Goal: Information Seeking & Learning: Learn about a topic

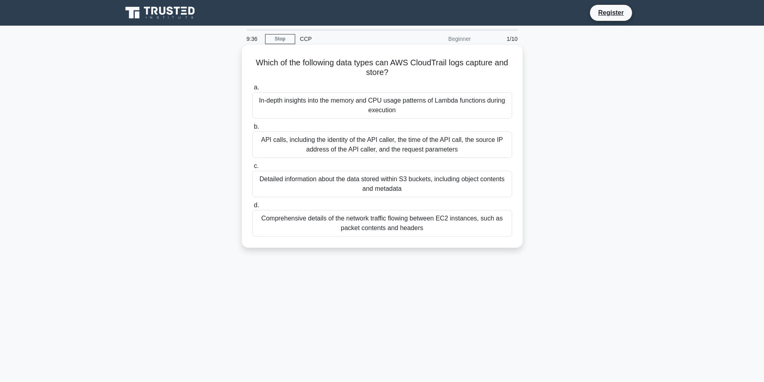
click at [404, 195] on div "Detailed information about the data stored within S3 buckets, including object …" at bounding box center [382, 184] width 260 height 26
click at [252, 169] on input "c. Detailed information about the data stored within S3 buckets, including obje…" at bounding box center [252, 166] width 0 height 5
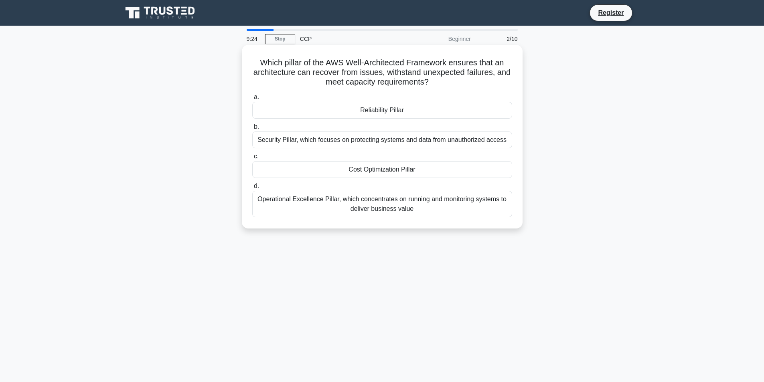
click at [393, 112] on div "Reliability Pillar" at bounding box center [382, 110] width 260 height 17
click at [252, 100] on input "a. Reliability Pillar" at bounding box center [252, 97] width 0 height 5
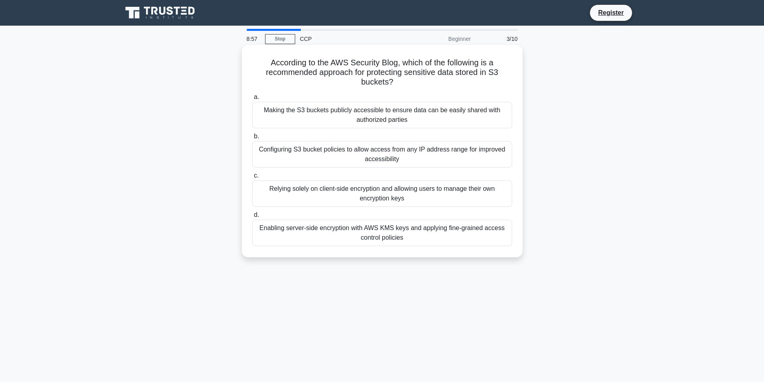
click at [353, 238] on div "Enabling server-side encryption with AWS KMS keys and applying fine-grained acc…" at bounding box center [382, 233] width 260 height 26
click at [252, 218] on input "d. Enabling server-side encryption with AWS KMS keys and applying fine-grained …" at bounding box center [252, 214] width 0 height 5
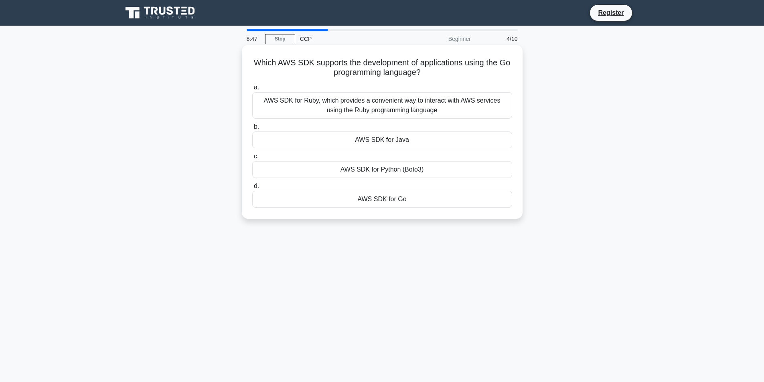
click at [420, 141] on div "AWS SDK for Java" at bounding box center [382, 139] width 260 height 17
click at [252, 129] on input "b. AWS SDK for Java" at bounding box center [252, 126] width 0 height 5
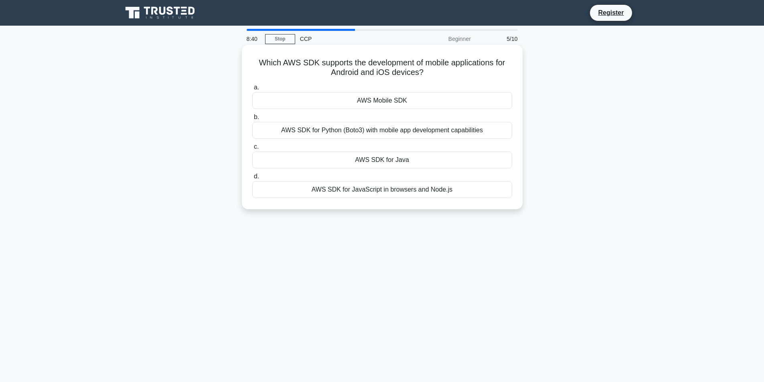
click at [421, 106] on div "AWS Mobile SDK" at bounding box center [382, 100] width 260 height 17
click at [252, 90] on input "a. AWS Mobile SDK" at bounding box center [252, 87] width 0 height 5
click at [430, 99] on div "AWS SDK for .NET" at bounding box center [382, 100] width 260 height 17
click at [252, 90] on input "a. AWS SDK for .NET" at bounding box center [252, 87] width 0 height 5
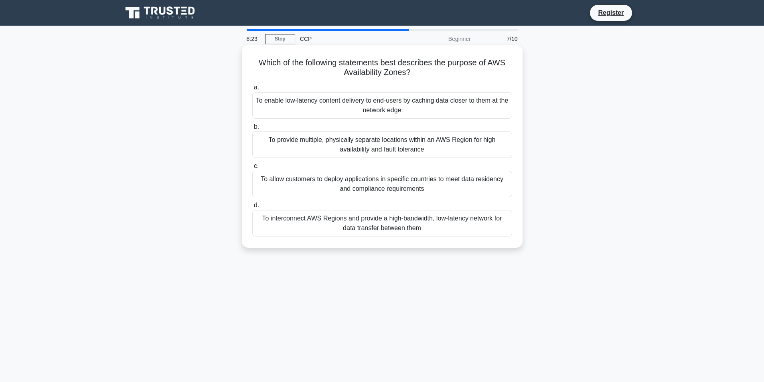
click at [372, 183] on div "To allow customers to deploy applications in specific countries to meet data re…" at bounding box center [382, 184] width 260 height 26
click at [252, 169] on input "c. To allow customers to deploy applications in specific countries to meet data…" at bounding box center [252, 166] width 0 height 5
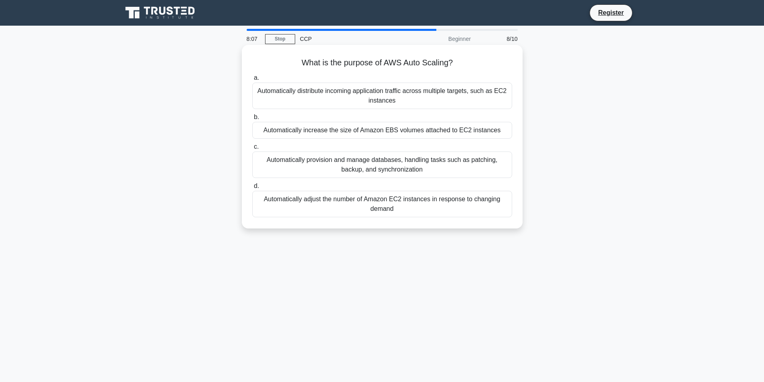
click at [460, 96] on div "Automatically distribute incoming application traffic across multiple targets, …" at bounding box center [382, 96] width 260 height 26
click at [252, 81] on input "a. Automatically distribute incoming application traffic across multiple target…" at bounding box center [252, 77] width 0 height 5
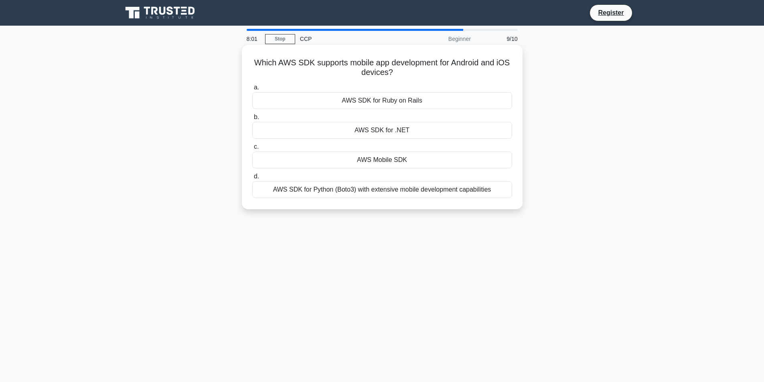
click at [407, 161] on div "AWS Mobile SDK" at bounding box center [382, 160] width 260 height 17
click at [252, 150] on input "c. AWS Mobile SDK" at bounding box center [252, 146] width 0 height 5
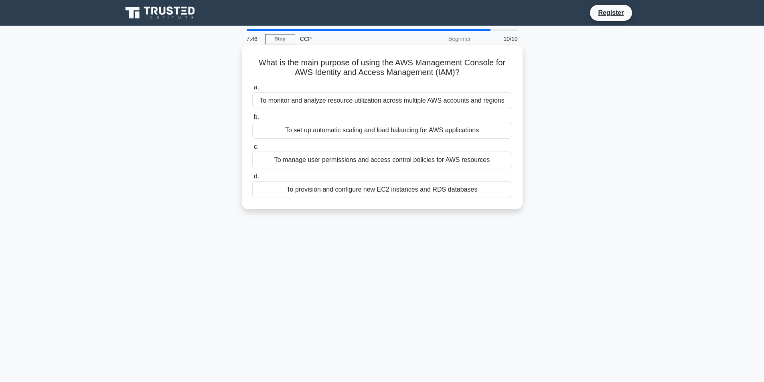
click at [400, 160] on div "To manage user permissions and access control policies for AWS resources" at bounding box center [382, 160] width 260 height 17
click at [252, 150] on input "c. To manage user permissions and access control policies for AWS resources" at bounding box center [252, 146] width 0 height 5
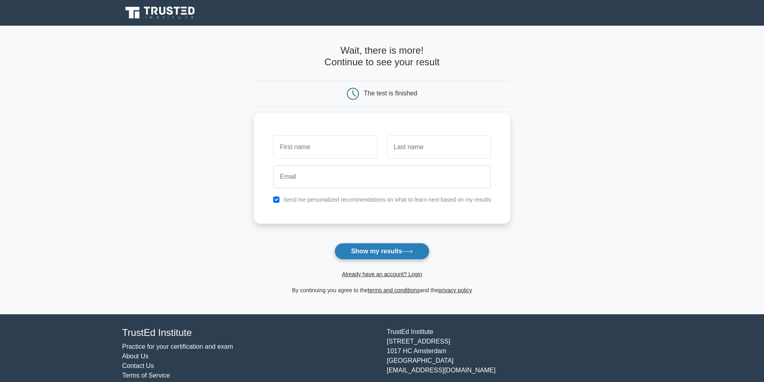
click at [379, 252] on button "Show my results" at bounding box center [381, 251] width 95 height 17
type input "r"
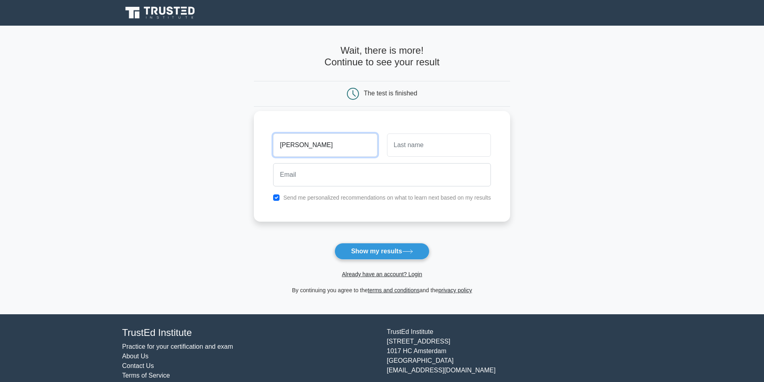
type input "Ron"
type input "Ser"
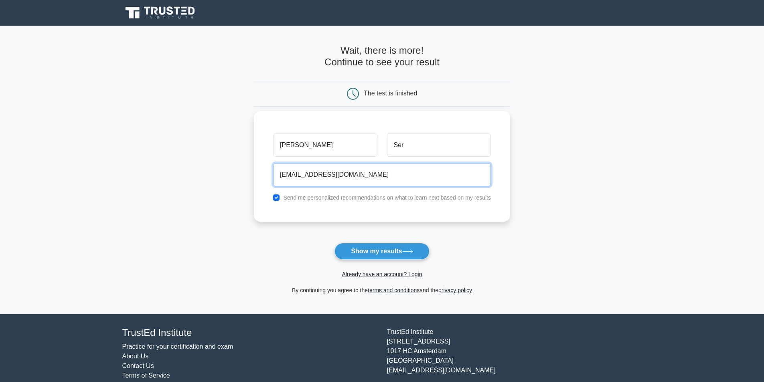
type input "ronser@gmail.com"
click at [360, 198] on label "Send me personalized recommendations on what to learn next based on my results" at bounding box center [387, 197] width 208 height 6
click at [280, 198] on div "Send me personalized recommendations on what to learn next based on my results" at bounding box center [381, 198] width 227 height 10
click at [277, 197] on input "checkbox" at bounding box center [276, 197] width 6 height 6
checkbox input "false"
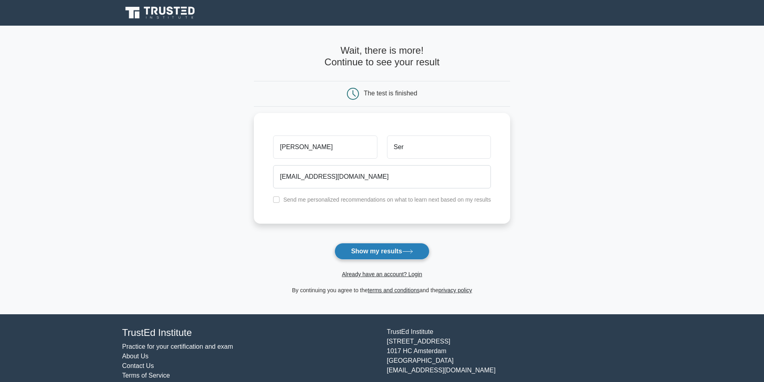
click at [374, 254] on button "Show my results" at bounding box center [381, 251] width 95 height 17
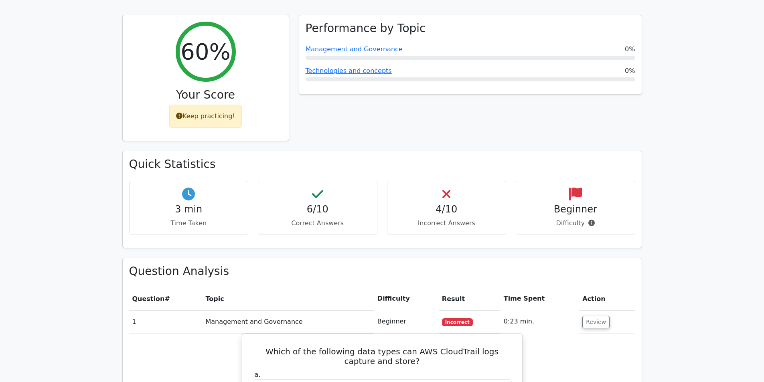
scroll to position [321, 0]
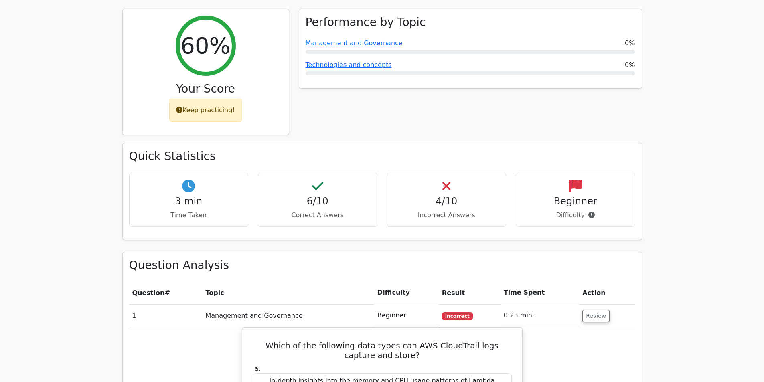
click at [466, 196] on h4 "4/10" at bounding box center [447, 202] width 106 height 12
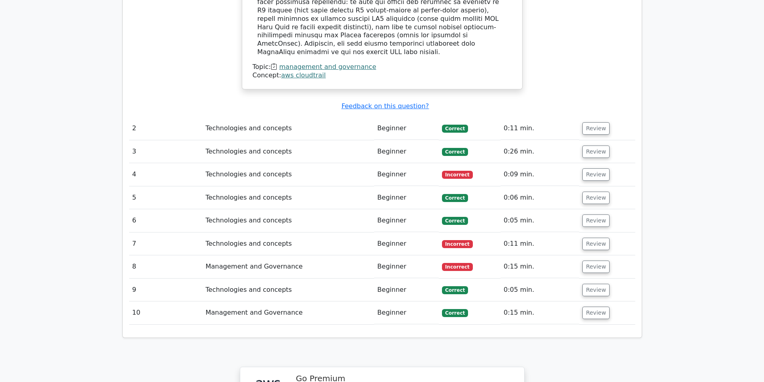
scroll to position [842, 0]
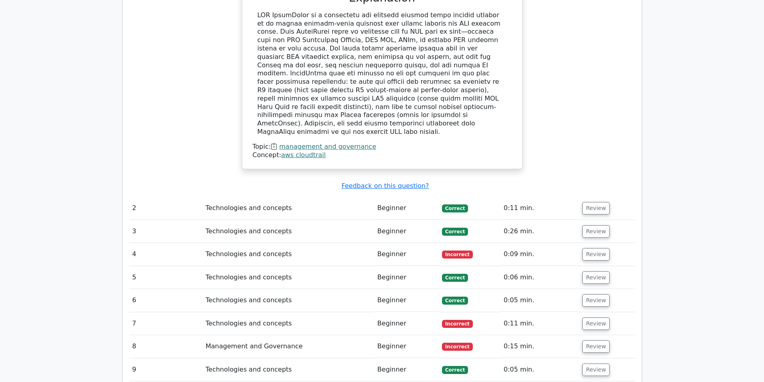
click at [308, 243] on td "Technologies and concepts" at bounding box center [288, 254] width 172 height 23
click at [593, 248] on button "Review" at bounding box center [595, 254] width 27 height 12
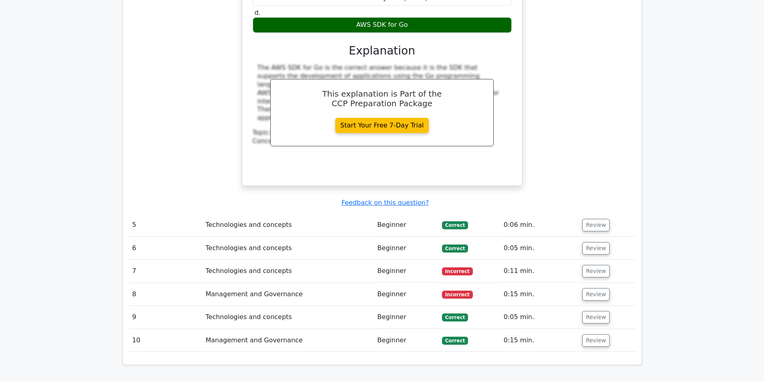
scroll to position [1243, 0]
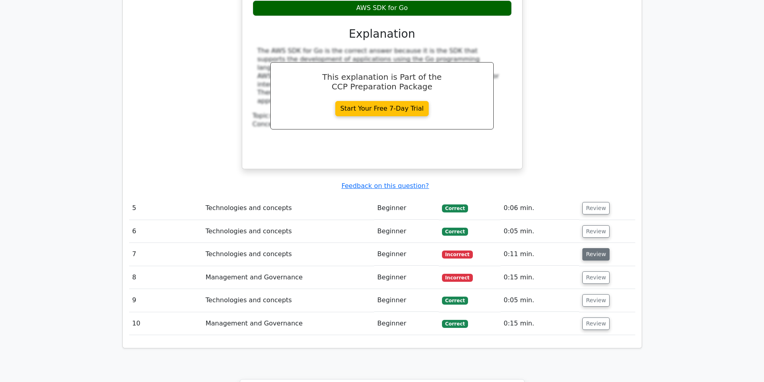
click at [595, 248] on button "Review" at bounding box center [595, 254] width 27 height 12
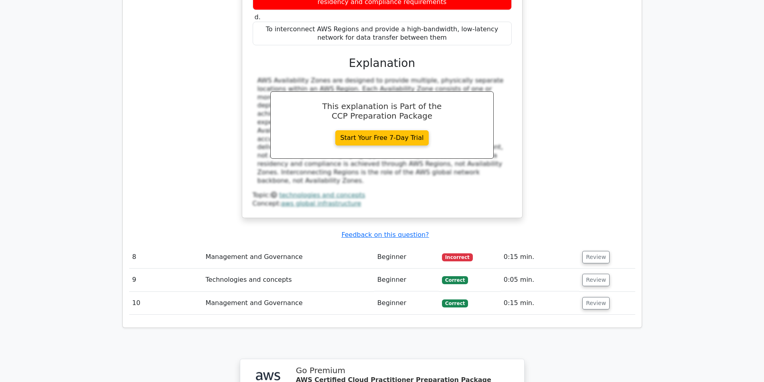
scroll to position [1644, 0]
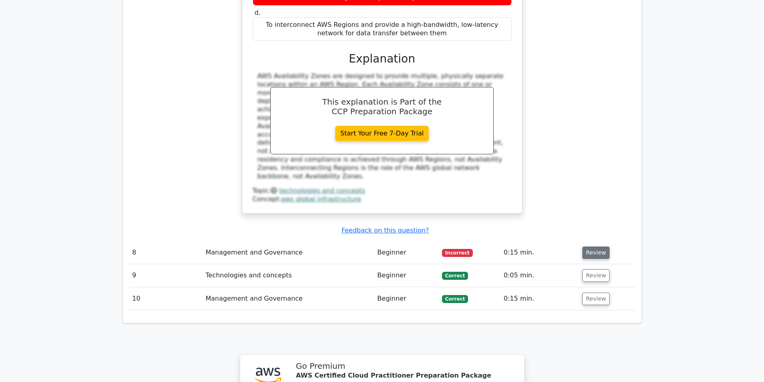
click at [588, 247] on button "Review" at bounding box center [595, 253] width 27 height 12
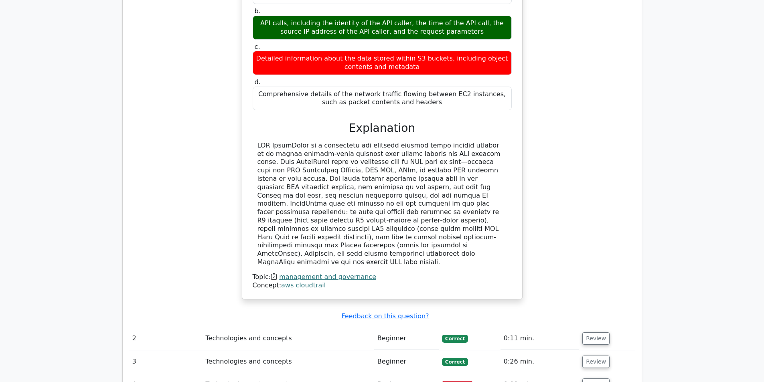
scroll to position [623, 0]
